Goal: Transaction & Acquisition: Purchase product/service

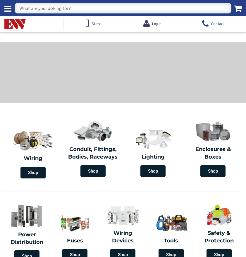
click at [203, 26] on icon at bounding box center [206, 23] width 9 height 11
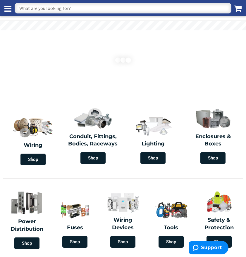
scroll to position [1001, 0]
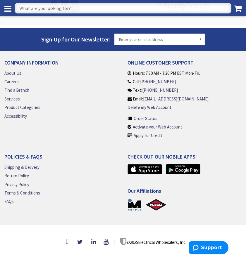
drag, startPoint x: 192, startPoint y: 63, endPoint x: 169, endPoint y: 241, distance: 179.3
click at [166, 17] on img at bounding box center [182, 5] width 64 height 29
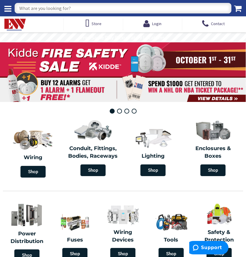
click at [164, 8] on input "text" at bounding box center [123, 8] width 216 height 11
type input "c77sp"
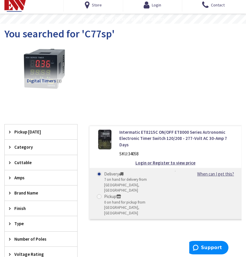
scroll to position [29, 0]
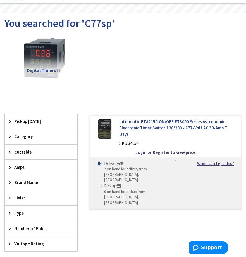
click at [185, 125] on link "Intermatic ET8215C ON/OFF ET8000 Series Astronomic Electronic Timer Switch 120/…" at bounding box center [178, 128] width 118 height 19
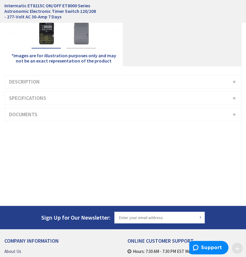
scroll to position [146, 0]
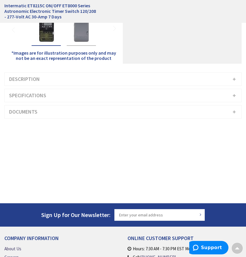
click at [186, 78] on h3 "Description" at bounding box center [123, 79] width 236 height 13
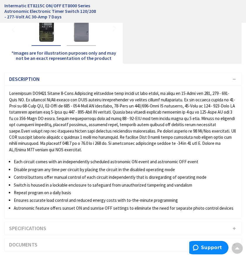
click at [186, 78] on h3 "Description" at bounding box center [123, 79] width 236 height 13
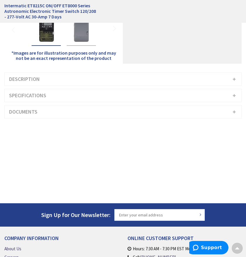
click at [167, 94] on h3 "Specifications" at bounding box center [123, 95] width 236 height 13
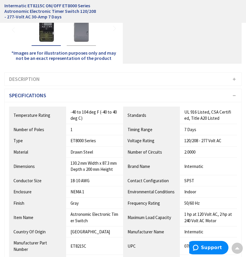
click at [167, 94] on h3 "Specifications" at bounding box center [123, 95] width 236 height 13
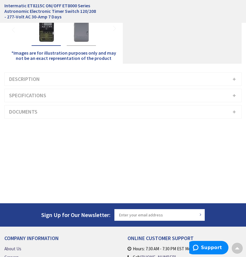
click at [169, 112] on h3 "Documents" at bounding box center [123, 111] width 236 height 13
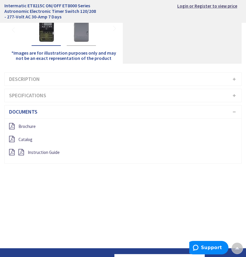
click at [169, 112] on h3 "Documents" at bounding box center [123, 111] width 236 height 13
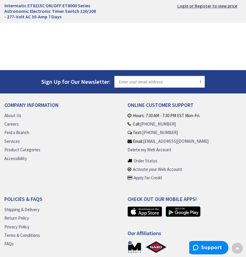
scroll to position [292, 0]
